Goal: Task Accomplishment & Management: Complete application form

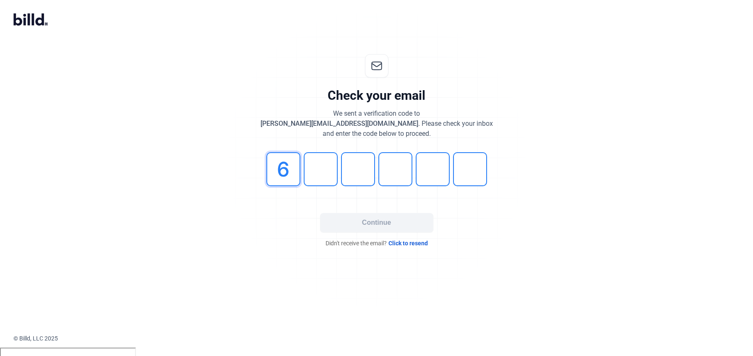
type input "6"
type input "1"
type input "6"
type input "9"
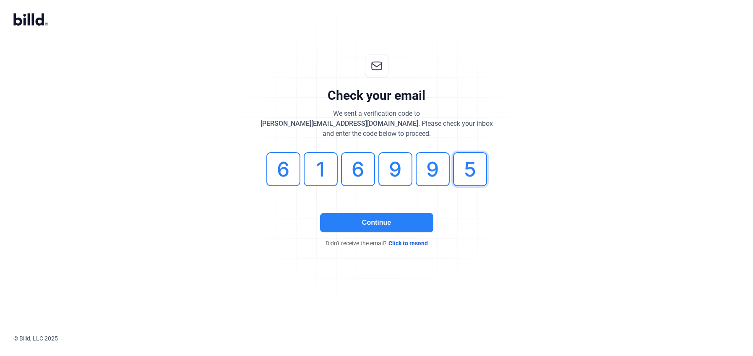
type input "5"
click at [340, 223] on button "Continue" at bounding box center [376, 222] width 113 height 19
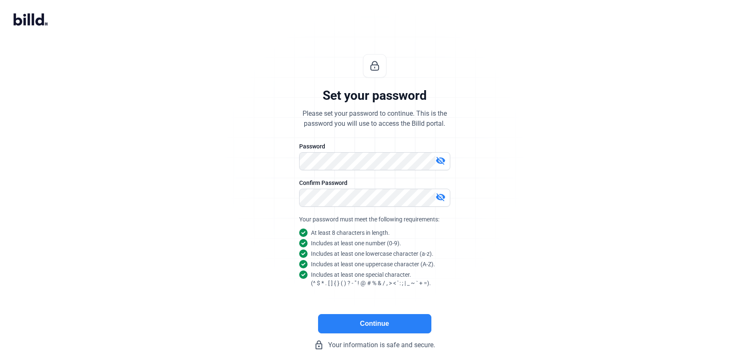
click at [384, 325] on button "Continue" at bounding box center [374, 323] width 113 height 19
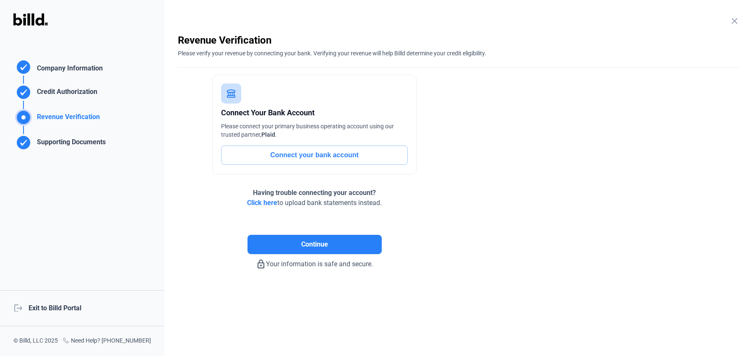
click at [90, 66] on div "Company Information" at bounding box center [68, 69] width 69 height 12
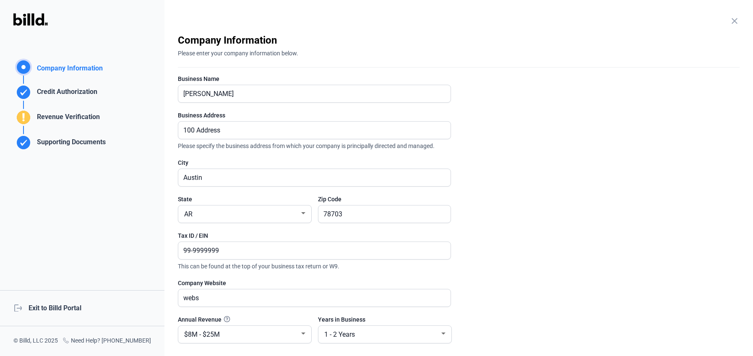
click at [80, 88] on div "Credit Authorization" at bounding box center [66, 94] width 64 height 14
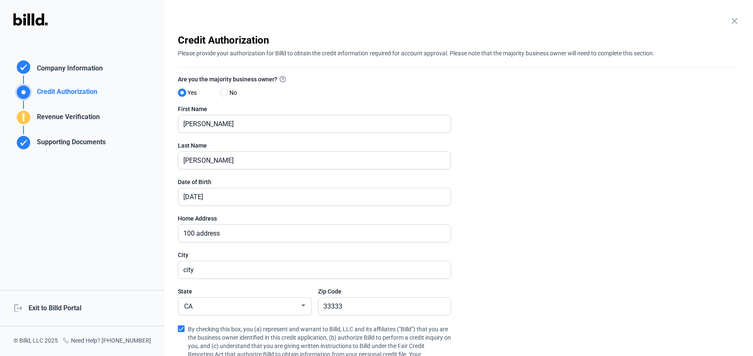
click at [71, 114] on div "Revenue Verification" at bounding box center [67, 119] width 66 height 14
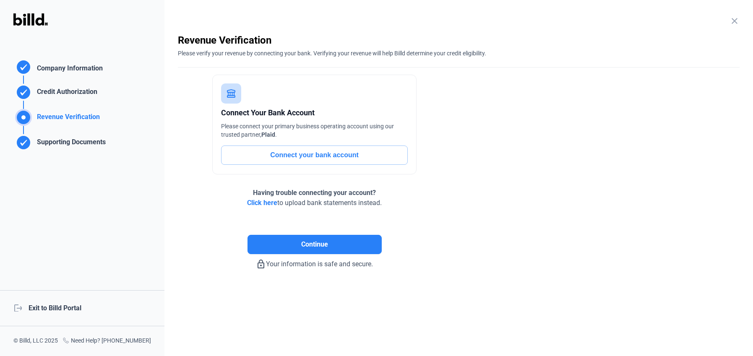
click at [62, 141] on div "Supporting Documents" at bounding box center [70, 144] width 72 height 14
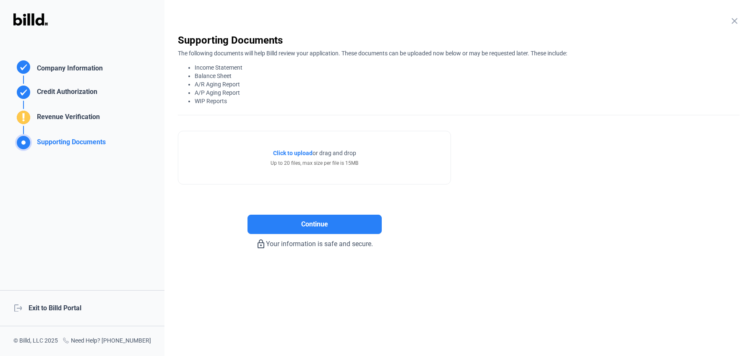
click at [65, 120] on div "Revenue Verification" at bounding box center [67, 119] width 66 height 14
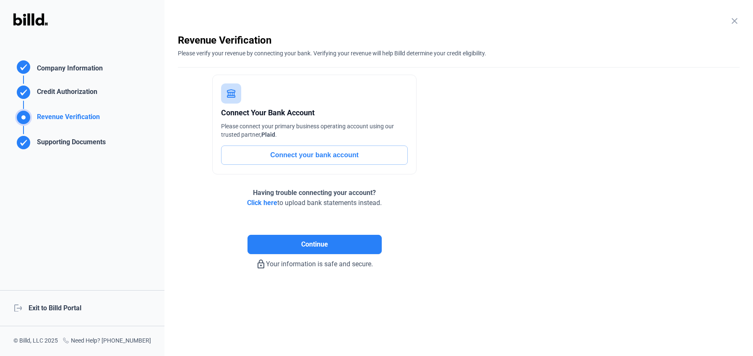
click at [65, 135] on div "Supporting Documents" at bounding box center [59, 138] width 92 height 25
click at [283, 240] on button "Continue" at bounding box center [314, 244] width 134 height 19
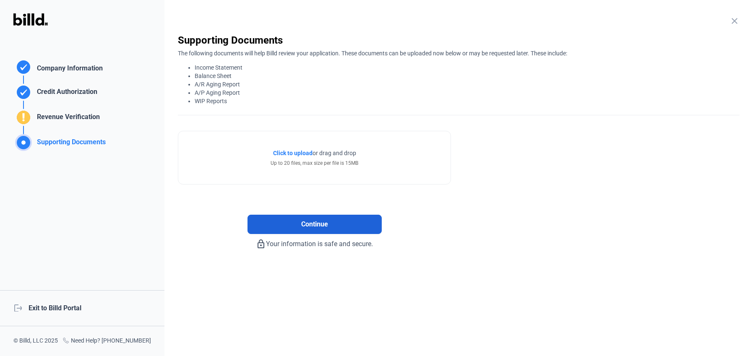
click at [288, 216] on button "Continue" at bounding box center [314, 224] width 134 height 19
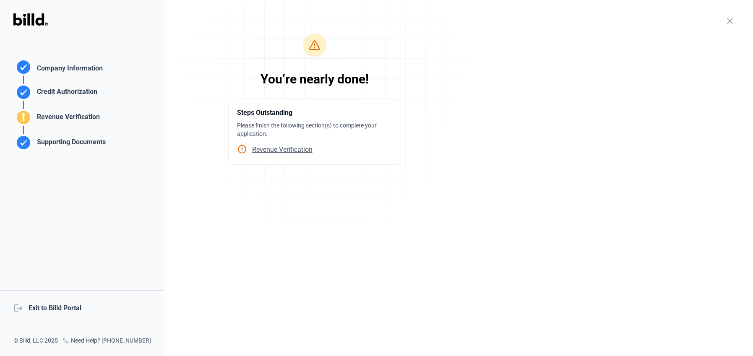
click at [47, 307] on div "logout Exit to Billd Portal" at bounding box center [82, 308] width 164 height 36
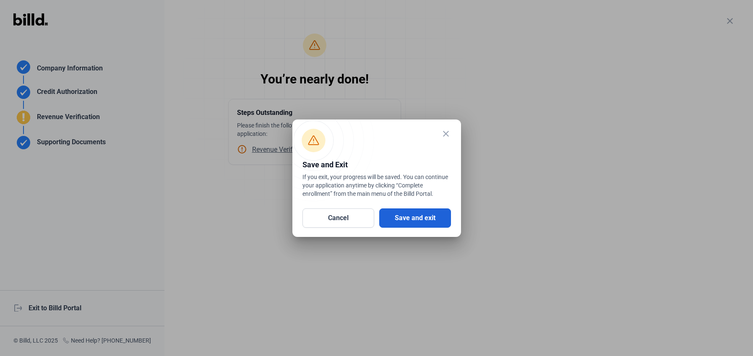
click at [398, 218] on button "Save and exit" at bounding box center [415, 217] width 72 height 19
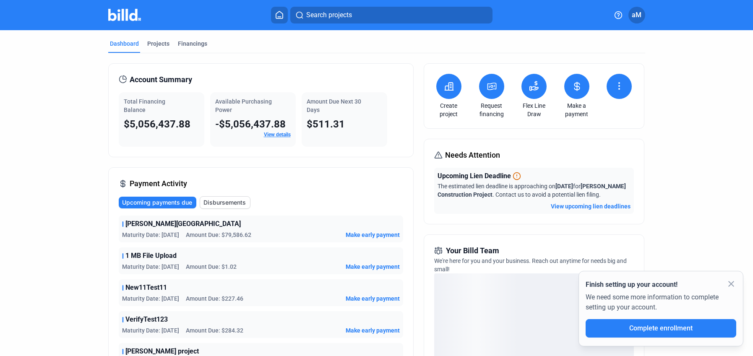
click at [734, 283] on mat-icon "close" at bounding box center [731, 284] width 10 height 10
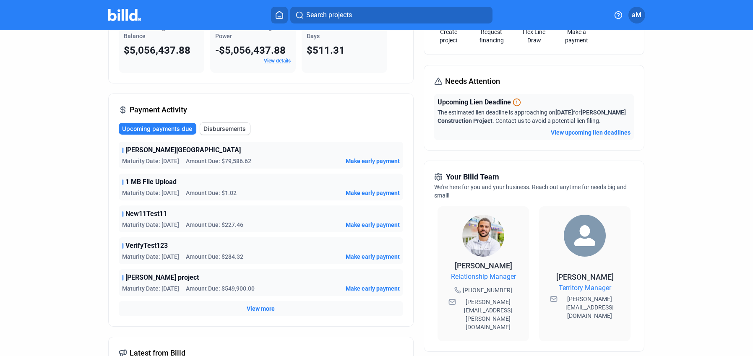
scroll to position [59, 0]
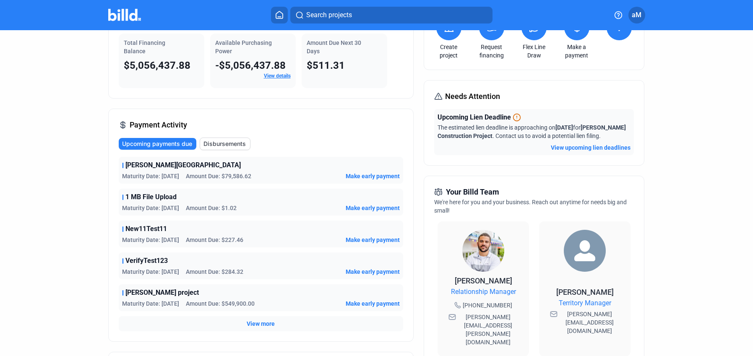
click at [721, 247] on div "Dashboard Projects Financings Account Summary Total Financing Balance $5,056,43…" at bounding box center [376, 257] width 753 height 573
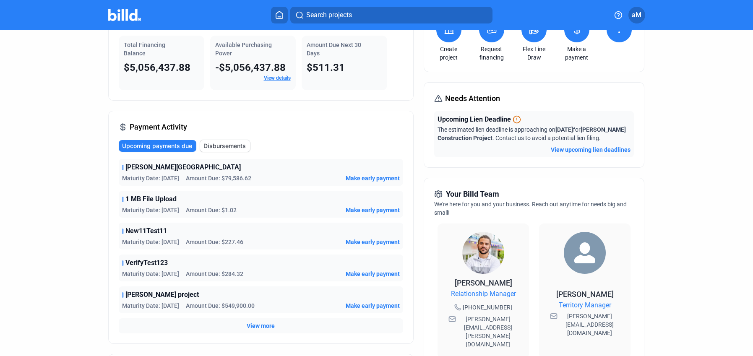
scroll to position [0, 0]
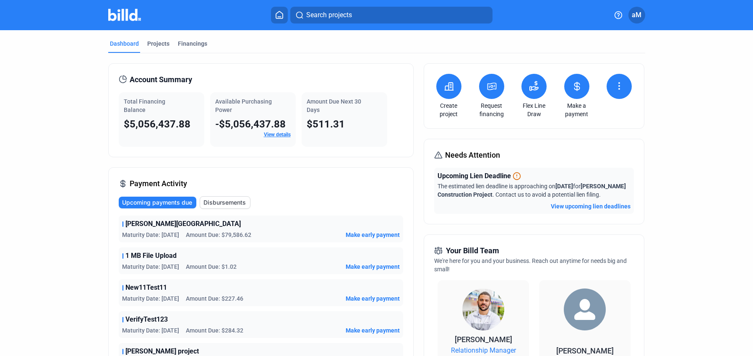
click at [444, 84] on icon at bounding box center [449, 86] width 10 height 10
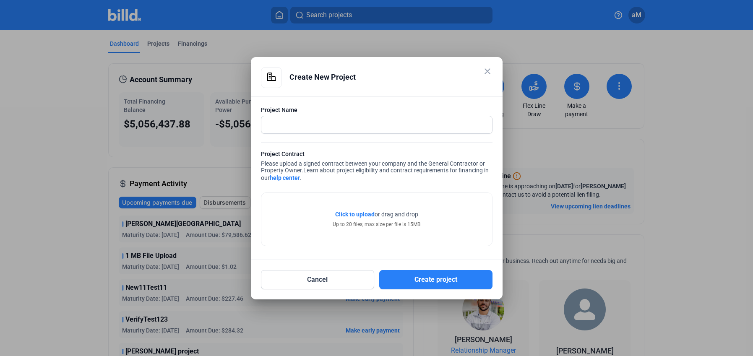
click at [490, 70] on mat-icon "close" at bounding box center [487, 71] width 10 height 10
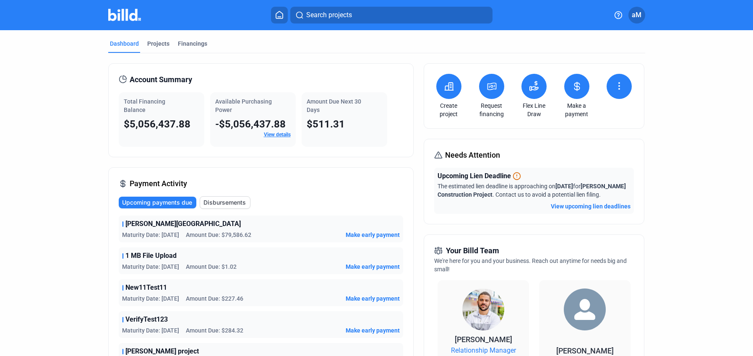
click at [491, 84] on icon at bounding box center [491, 86] width 10 height 10
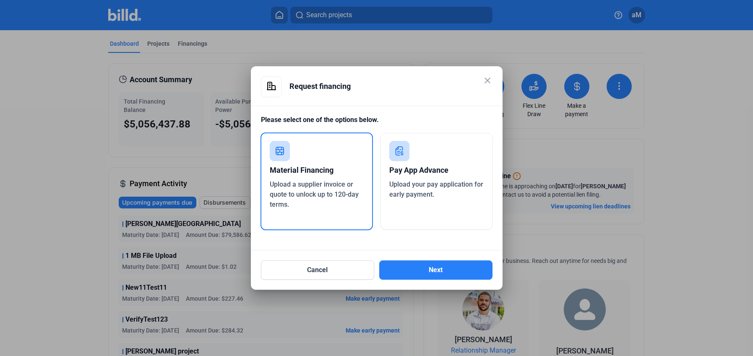
click at [488, 82] on mat-icon "close" at bounding box center [487, 80] width 10 height 10
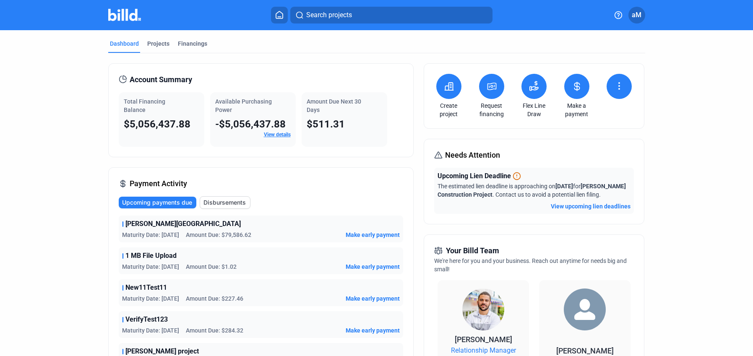
click at [539, 89] on button at bounding box center [533, 86] width 25 height 25
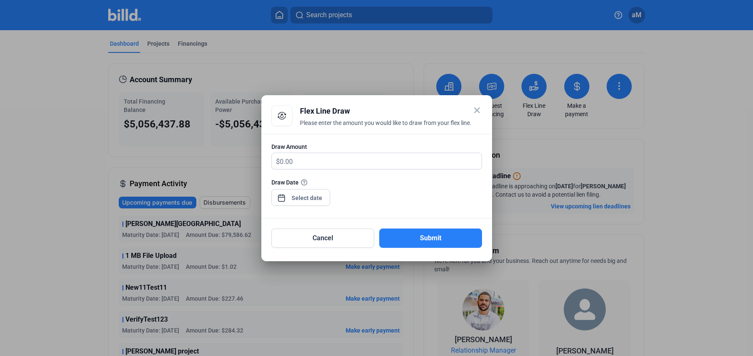
click at [478, 110] on mat-icon "close" at bounding box center [477, 110] width 10 height 10
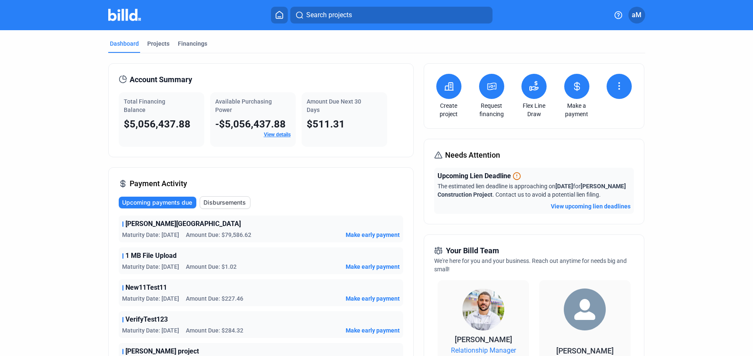
click at [573, 90] on icon at bounding box center [577, 86] width 10 height 10
